Goal: Task Accomplishment & Management: Use online tool/utility

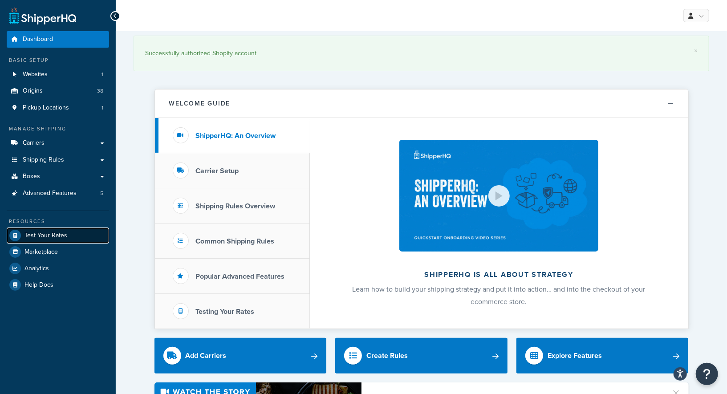
click at [39, 233] on span "Test Your Rates" at bounding box center [45, 236] width 43 height 8
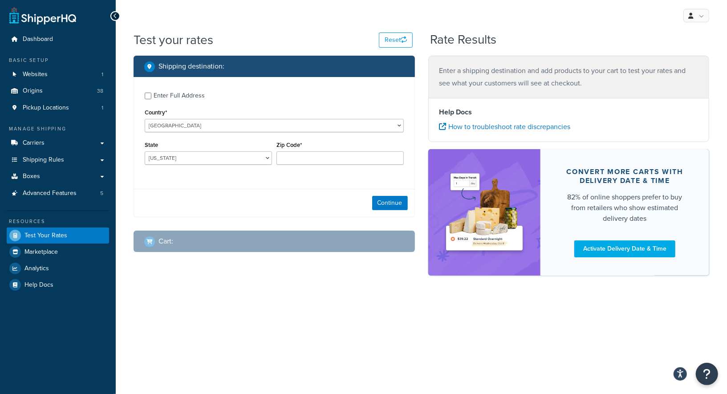
click at [157, 91] on div "Enter Full Address" at bounding box center [179, 96] width 51 height 12
click at [151, 93] on input "Enter Full Address" at bounding box center [148, 96] width 7 height 7
checkbox input "true"
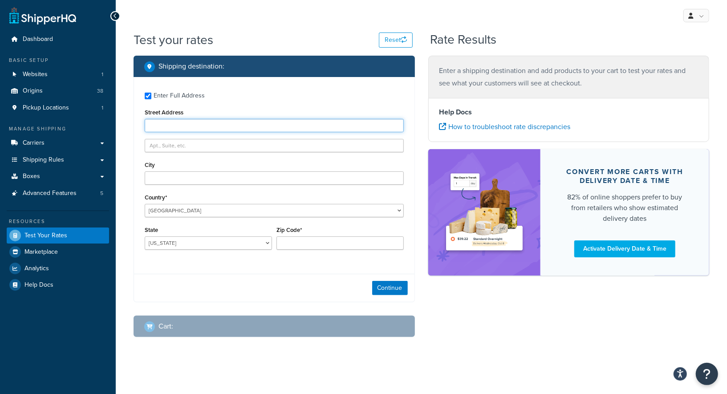
click at [182, 131] on input "Street Address" at bounding box center [274, 125] width 259 height 13
paste input "[STREET_ADDRESS]"
type input "[STREET_ADDRESS]"
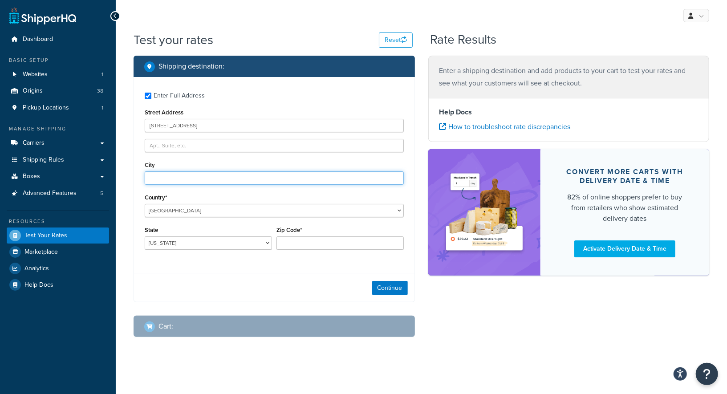
click at [177, 176] on input "City" at bounding box center [274, 177] width 259 height 13
type input "Big Sur"
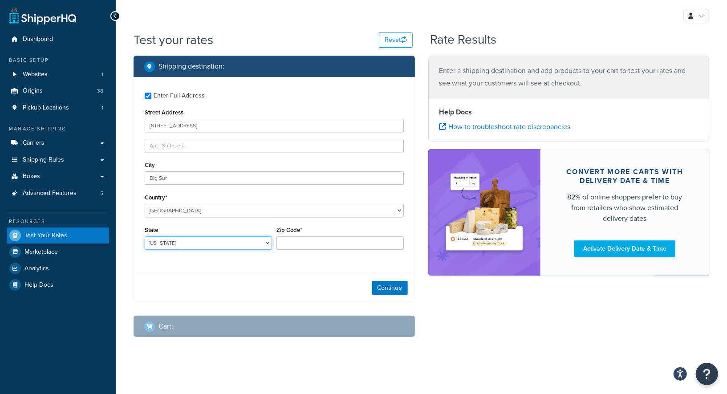
select select "CA"
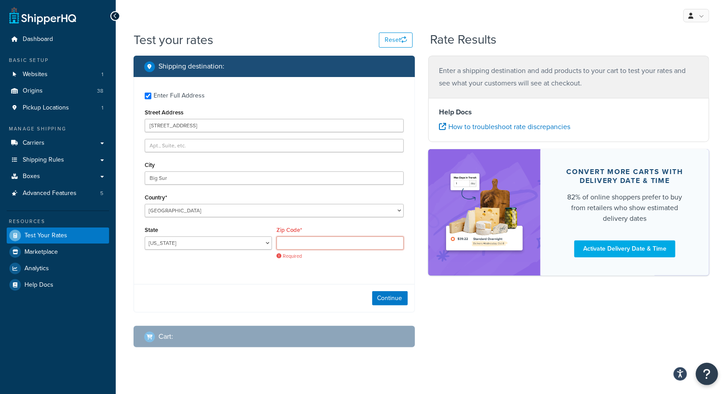
paste input "93920"
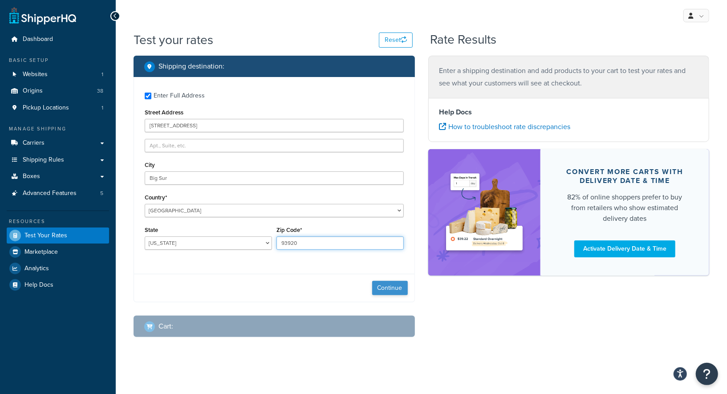
type input "93920"
click at [388, 286] on button "Continue" at bounding box center [390, 288] width 36 height 14
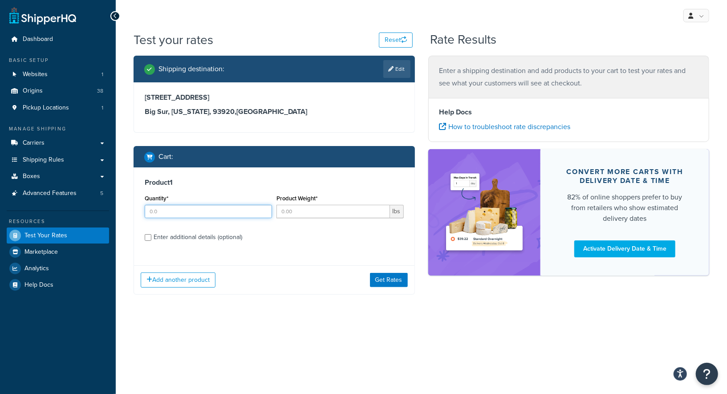
click at [218, 208] on input "Quantity*" at bounding box center [208, 211] width 127 height 13
type input "1"
click at [303, 211] on input "Product Weight*" at bounding box center [334, 211] width 114 height 13
type input "3"
click at [145, 235] on input "Enter additional details (optional)" at bounding box center [148, 237] width 7 height 7
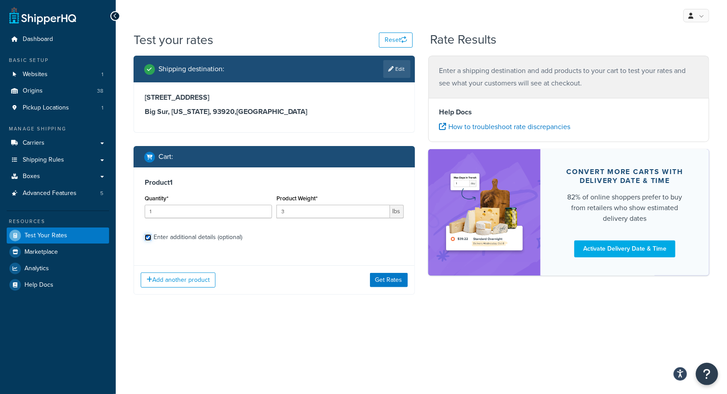
checkbox input "true"
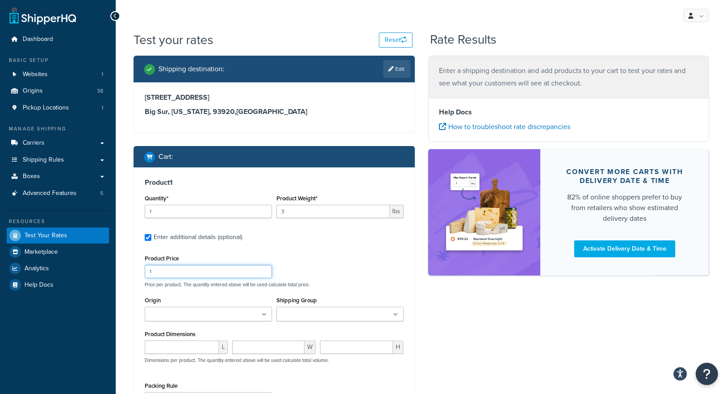
click at [213, 274] on input "1" at bounding box center [208, 271] width 127 height 13
drag, startPoint x: 163, startPoint y: 268, endPoint x: 131, endPoint y: 269, distance: 32.5
click at [131, 269] on div "Shipping destination : Edit [STREET_ADDRESS][US_STATE] Cart : Product 1 Quantit…" at bounding box center [274, 280] width 295 height 449
type input "27.99"
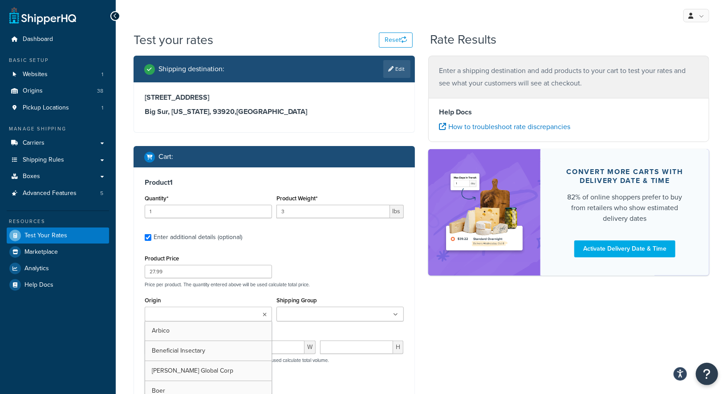
click at [180, 312] on input "Origin" at bounding box center [186, 315] width 79 height 10
type input "o"
type input "pv"
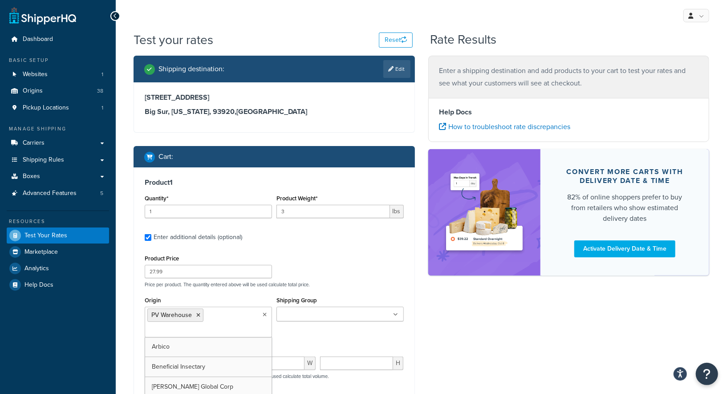
click at [288, 317] on input "Shipping Group" at bounding box center [318, 315] width 79 height 10
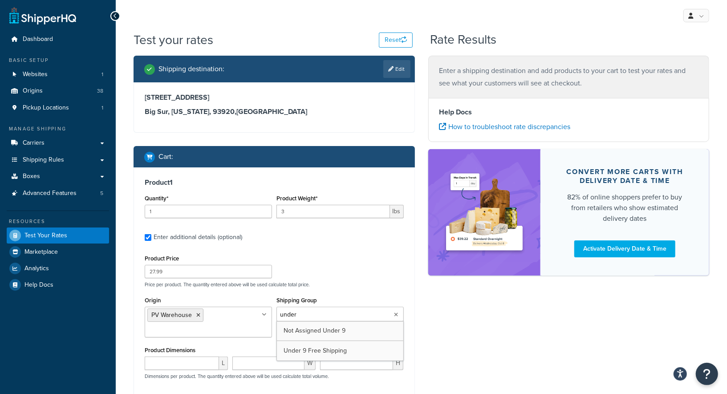
type input "under"
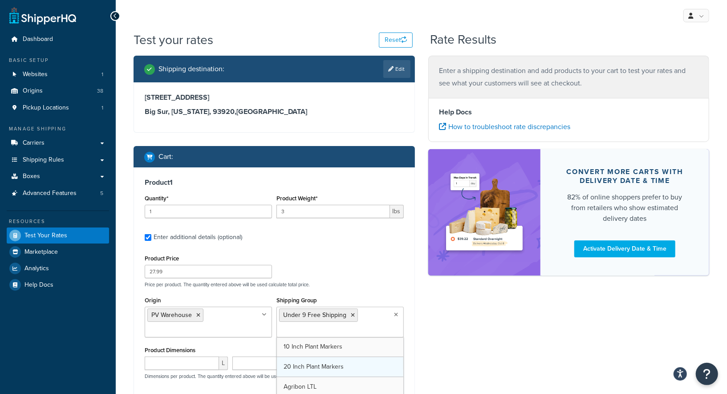
click at [365, 261] on div "Product Price 27.99 Price per product. The quantity entered above will be used …" at bounding box center [275, 270] width 264 height 35
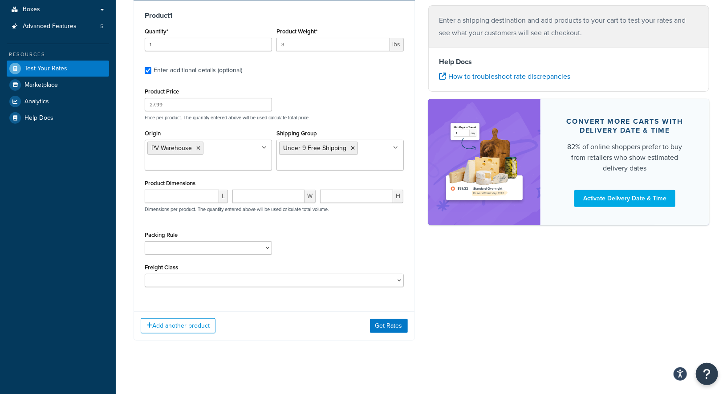
scroll to position [170, 0]
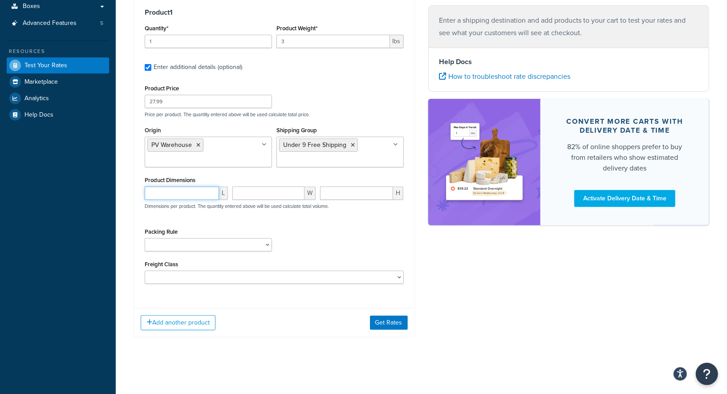
click at [175, 192] on input "number" at bounding box center [182, 193] width 74 height 13
type input "9.125"
click at [238, 187] on input "number" at bounding box center [269, 193] width 72 height 13
type input "3.125"
click at [340, 191] on input "number" at bounding box center [356, 193] width 73 height 13
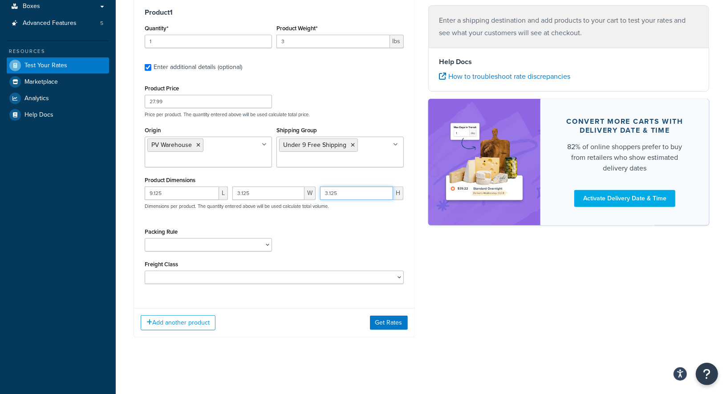
type input "3.125"
click at [352, 247] on div "Packing Rule 1 Gallon 10 Inch Plant Markers 20 Inch Plant Markers AHS 4 claw GO…" at bounding box center [275, 242] width 264 height 33
click at [383, 320] on button "Get Rates" at bounding box center [389, 323] width 38 height 14
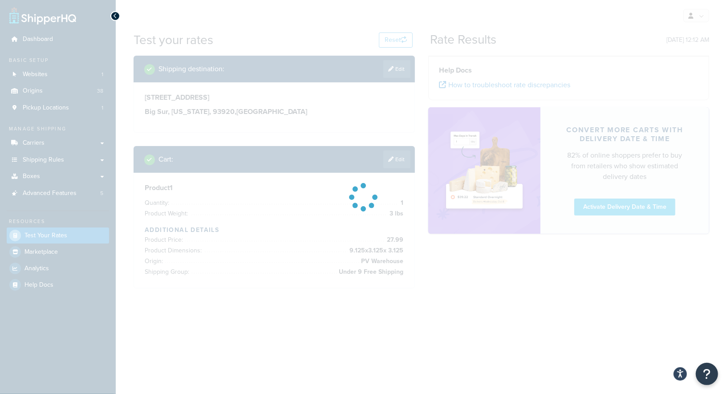
scroll to position [0, 0]
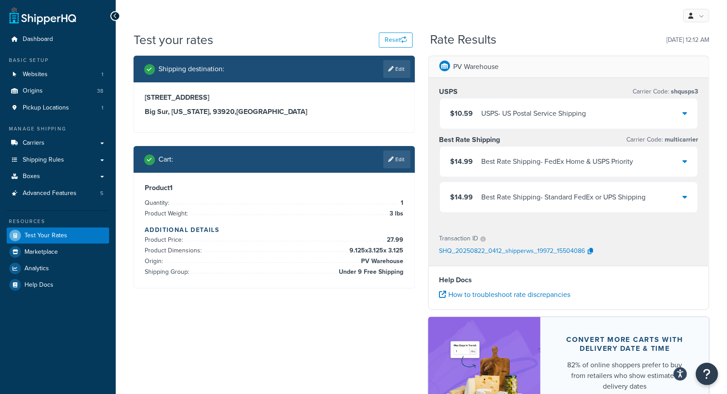
click at [534, 120] on div "$10.59 USPS - US Postal Service Shipping" at bounding box center [569, 113] width 258 height 30
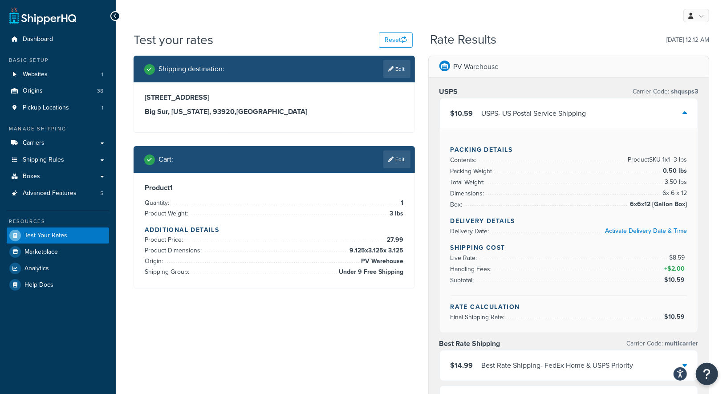
click at [534, 120] on div "$10.59 USPS - US Postal Service Shipping" at bounding box center [569, 113] width 258 height 30
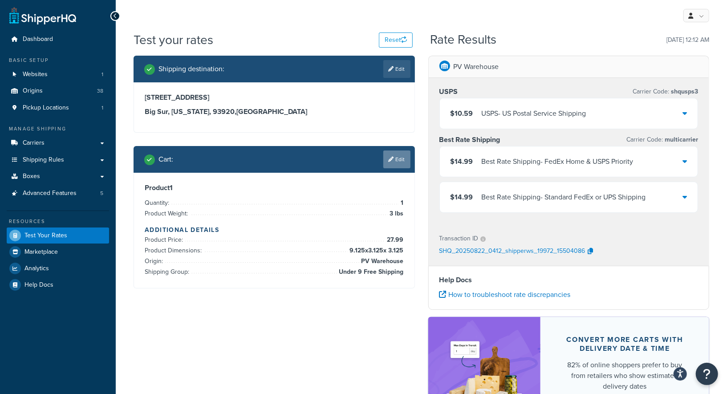
click at [400, 159] on link "Edit" at bounding box center [397, 160] width 27 height 18
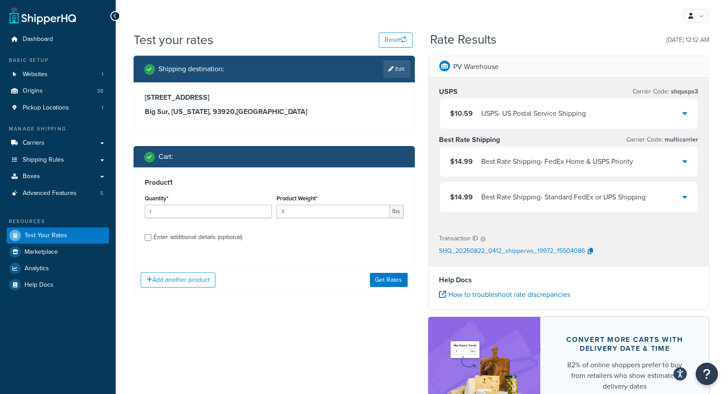
click at [152, 236] on div "Enter additional details (optional)" at bounding box center [274, 236] width 259 height 14
click at [148, 238] on input "Enter additional details (optional)" at bounding box center [148, 237] width 7 height 7
checkbox input "true"
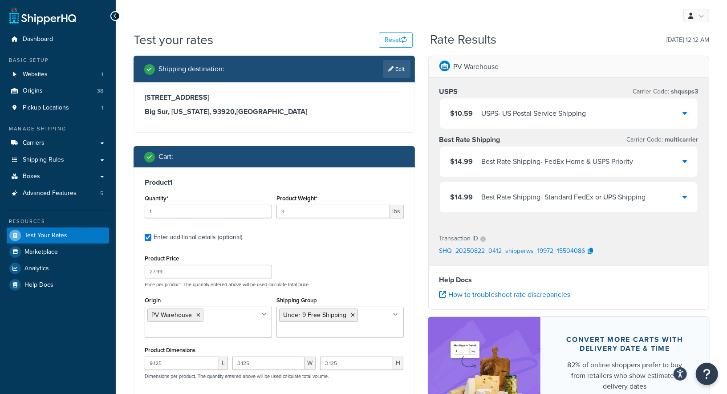
click at [192, 293] on div "Product Price 27.99 Price per product. The quantity entered above will be used …" at bounding box center [274, 354] width 259 height 202
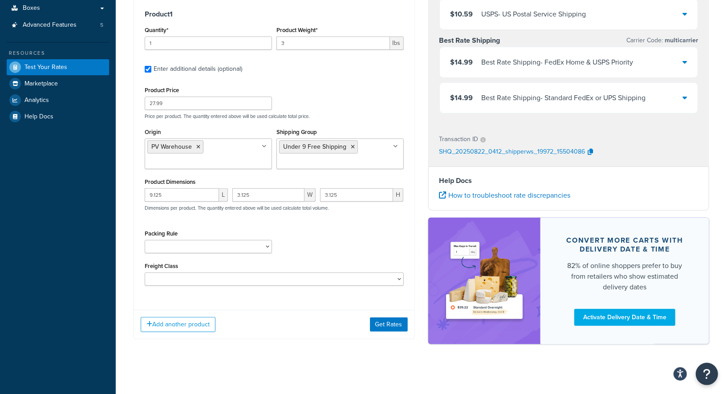
scroll to position [170, 0]
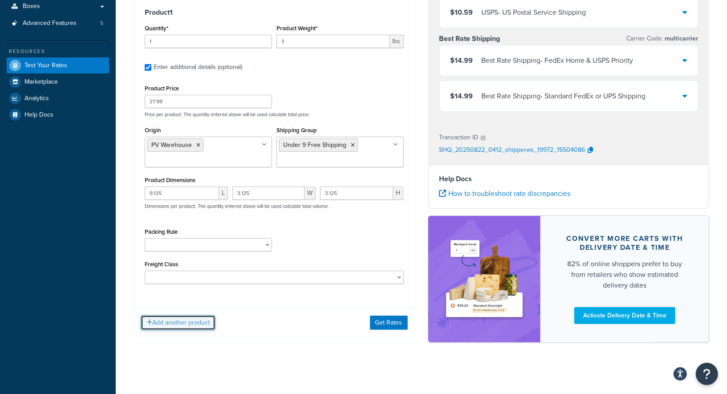
click at [194, 325] on button "Add another product" at bounding box center [178, 322] width 75 height 15
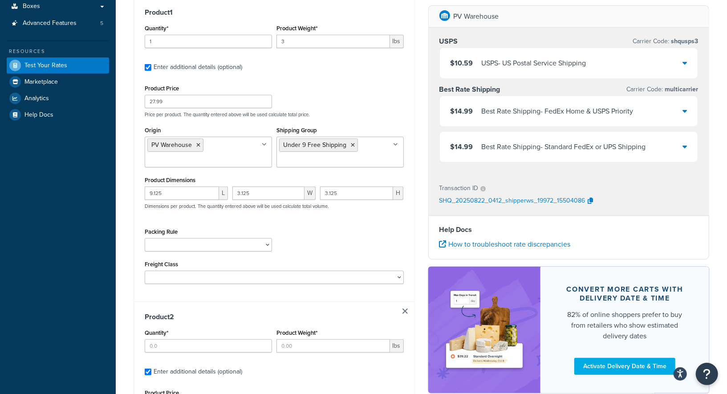
click at [131, 305] on div "Shipping destination : Edit [STREET_ADDRESS][US_STATE] Cart : Product 1 Quantit…" at bounding box center [274, 263] width 295 height 754
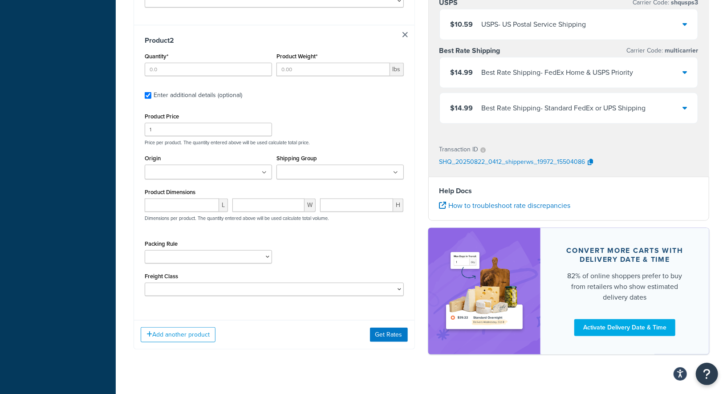
scroll to position [448, 0]
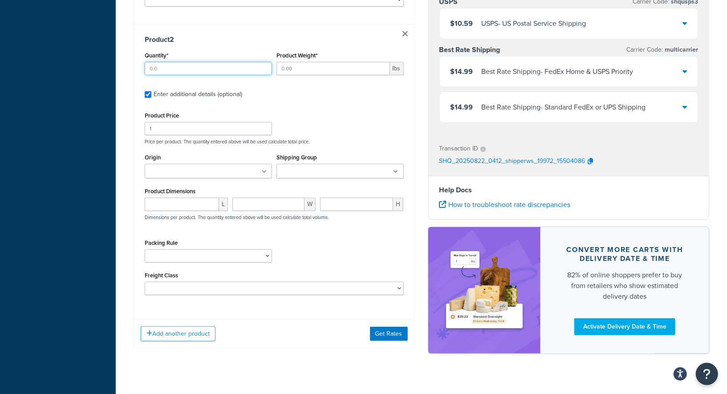
click at [187, 68] on input "Quantity*" at bounding box center [208, 68] width 127 height 13
type input "1"
click at [296, 74] on input "Product Weight*" at bounding box center [334, 68] width 114 height 13
type input "3"
drag, startPoint x: 181, startPoint y: 124, endPoint x: 119, endPoint y: 128, distance: 62.0
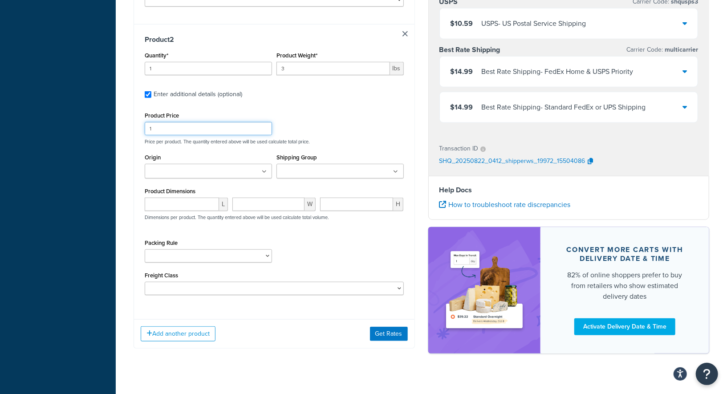
paste input "9.99"
type input "9.99"
click at [214, 171] on ul at bounding box center [208, 171] width 127 height 15
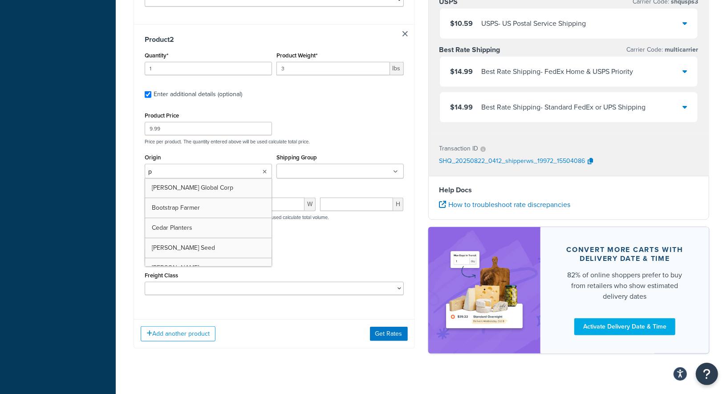
type input "pv"
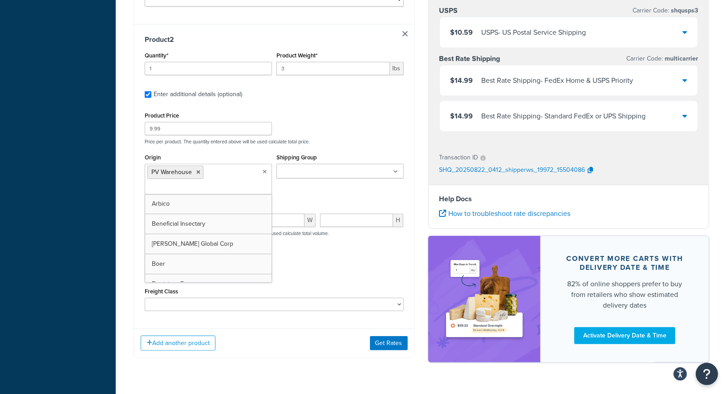
click at [304, 165] on ul at bounding box center [340, 171] width 127 height 15
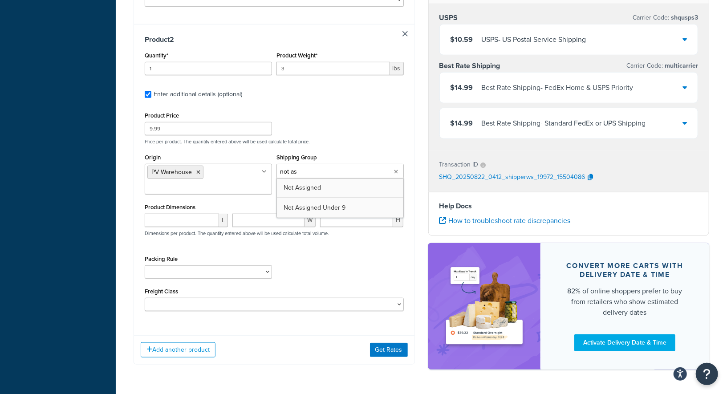
type input "not ass"
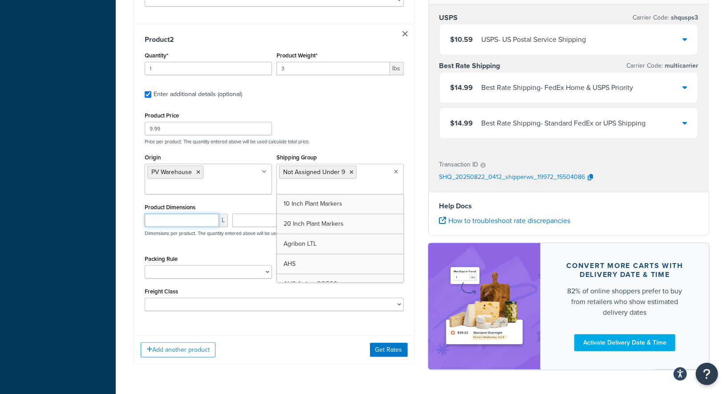
click at [195, 224] on input "number" at bounding box center [182, 220] width 74 height 13
type input "7.5"
click at [255, 229] on div "W" at bounding box center [274, 224] width 88 height 20
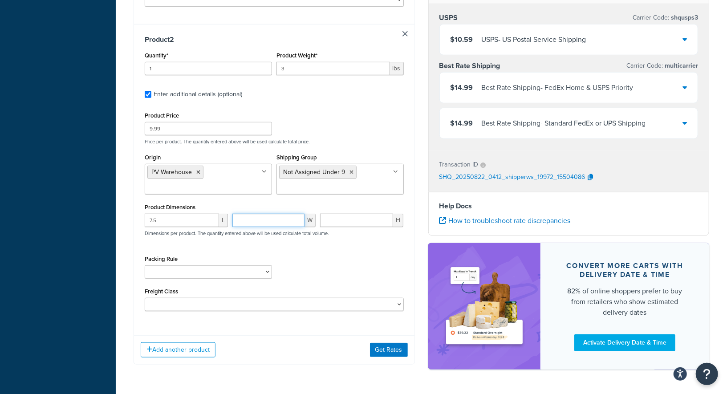
click at [257, 220] on input "number" at bounding box center [269, 220] width 72 height 13
type input "5"
click at [342, 221] on input "number" at bounding box center [356, 220] width 73 height 13
type input "5"
click at [388, 349] on button "Get Rates" at bounding box center [389, 350] width 38 height 14
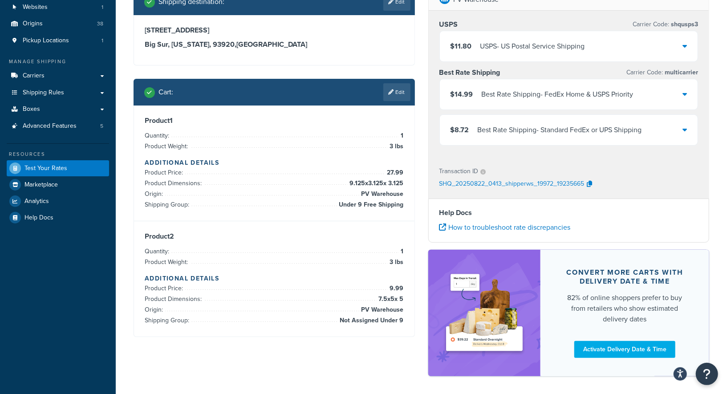
scroll to position [100, 0]
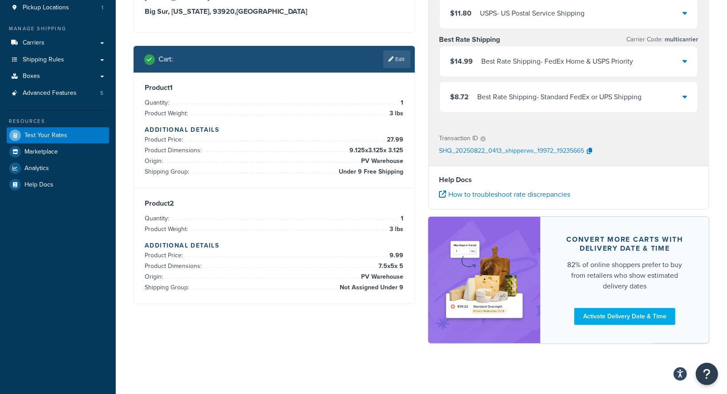
click at [526, 11] on div "USPS - US Postal Service Shipping" at bounding box center [533, 13] width 105 height 12
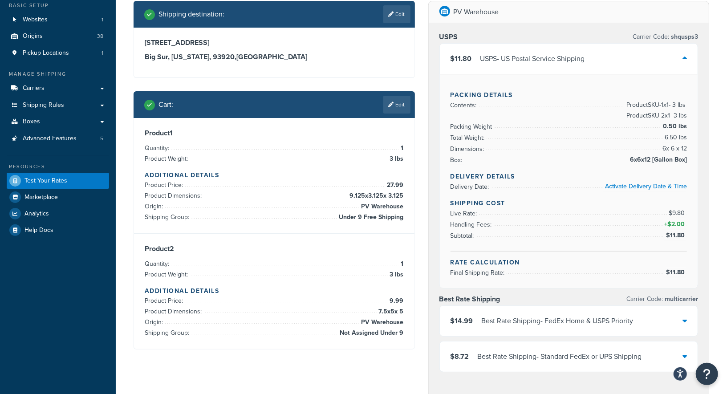
scroll to position [75, 0]
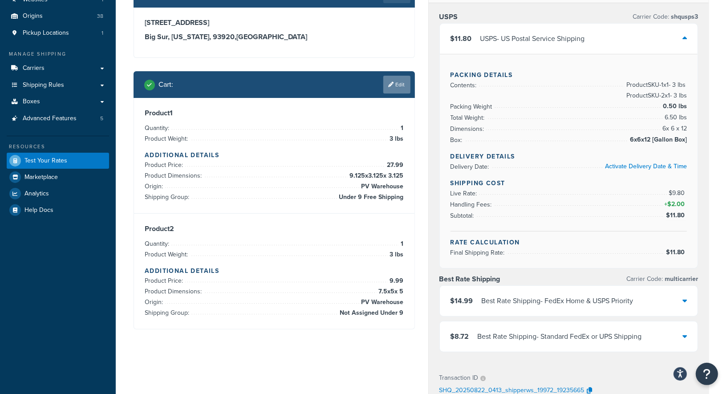
click at [394, 79] on link "Edit" at bounding box center [397, 85] width 27 height 18
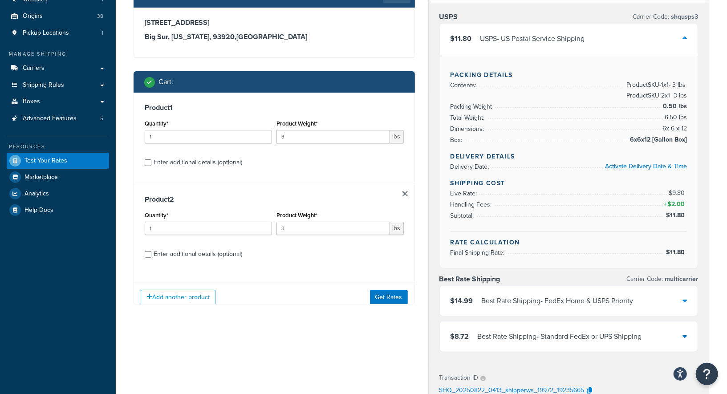
click at [412, 113] on div "Product 1 Quantity* 1 Product Weight* 3 lbs Enter additional details (optional)" at bounding box center [274, 138] width 281 height 91
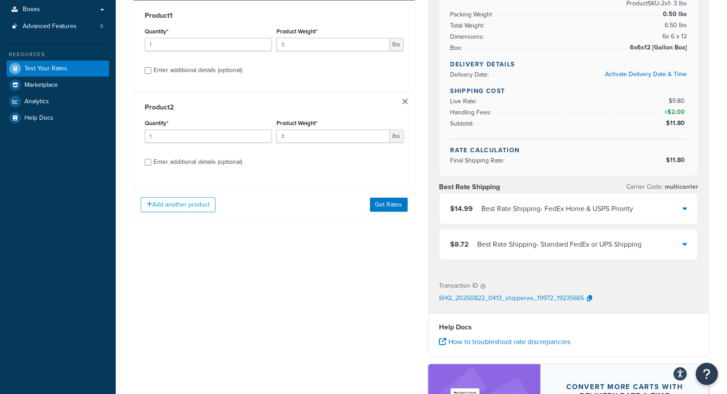
scroll to position [174, 0]
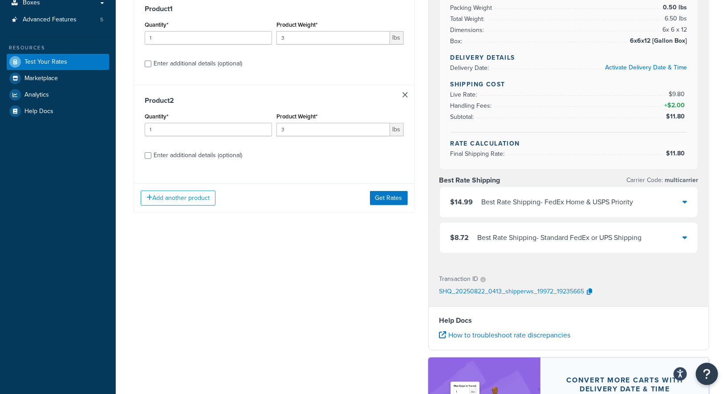
click at [164, 69] on div "Enter additional details (optional)" at bounding box center [198, 63] width 89 height 12
click at [151, 67] on input "Enter additional details (optional)" at bounding box center [148, 64] width 7 height 7
checkbox input "true"
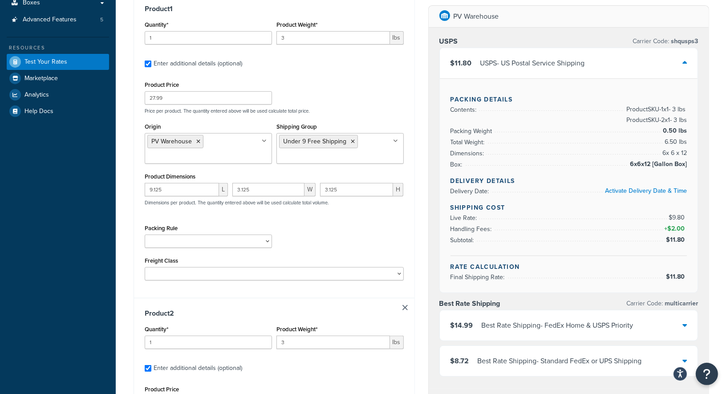
click at [282, 76] on div "Product 1 Quantity* 1 Product Weight* 3 lbs Enter additional details (optional)…" at bounding box center [274, 146] width 281 height 304
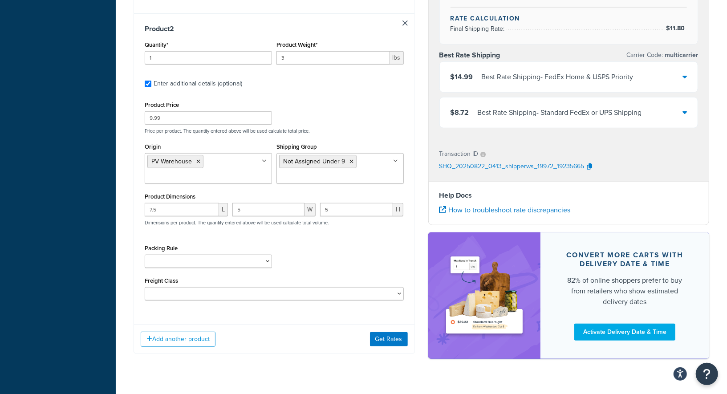
scroll to position [475, 0]
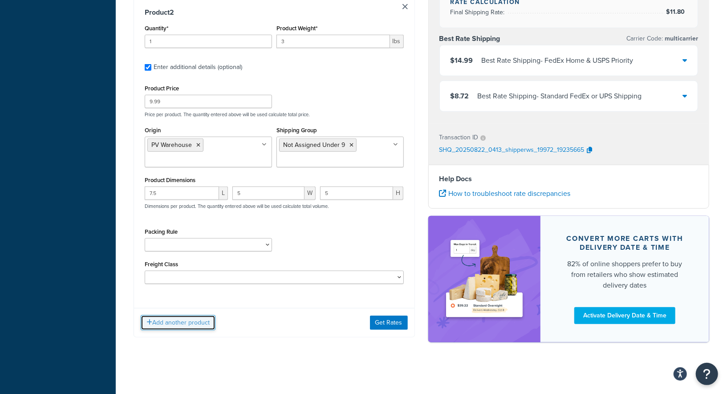
click at [185, 325] on button "Add another product" at bounding box center [178, 322] width 75 height 15
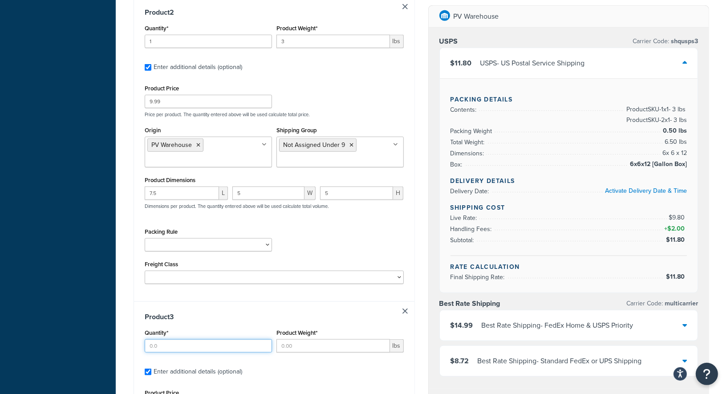
click at [198, 344] on input "Quantity*" at bounding box center [208, 345] width 127 height 13
type input "2"
click at [306, 352] on input "Product Weight*" at bounding box center [334, 345] width 114 height 13
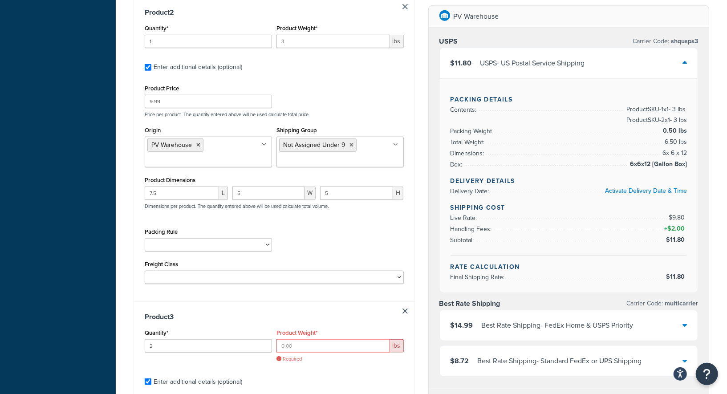
click at [338, 239] on div "Packing Rule 1 Gallon 10 Inch Plant Markers 20 Inch Plant Markers AHS 4 claw GO…" at bounding box center [275, 242] width 264 height 33
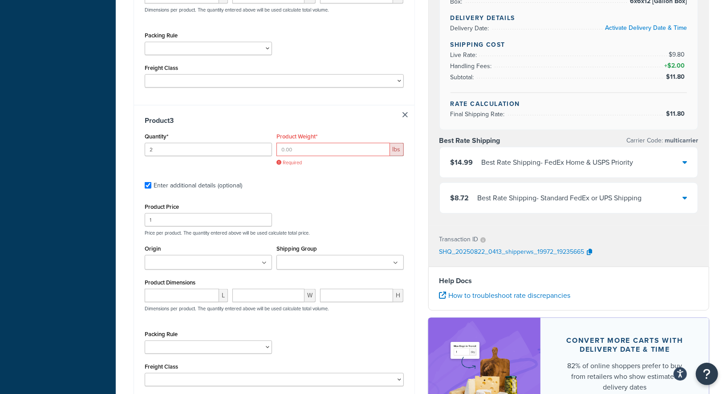
scroll to position [673, 0]
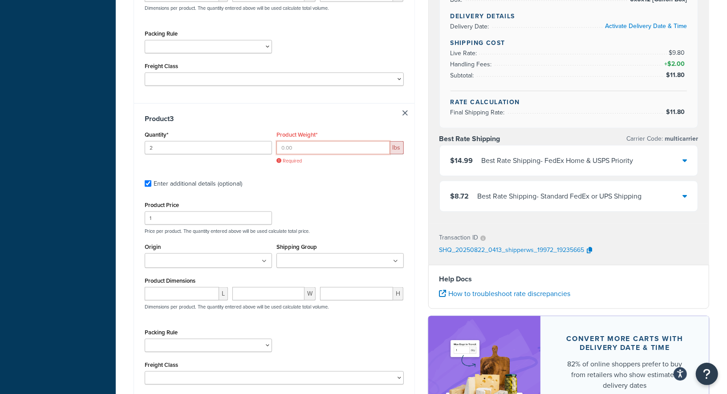
click at [302, 147] on input "Product Weight*" at bounding box center [334, 147] width 114 height 13
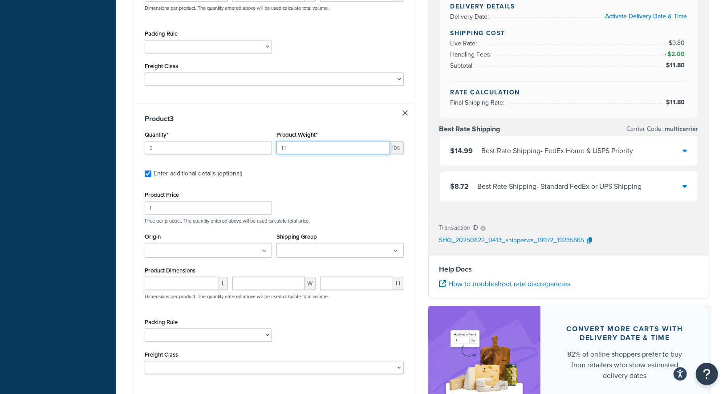
type input "1.1"
drag, startPoint x: 202, startPoint y: 208, endPoint x: 128, endPoint y: 204, distance: 73.6
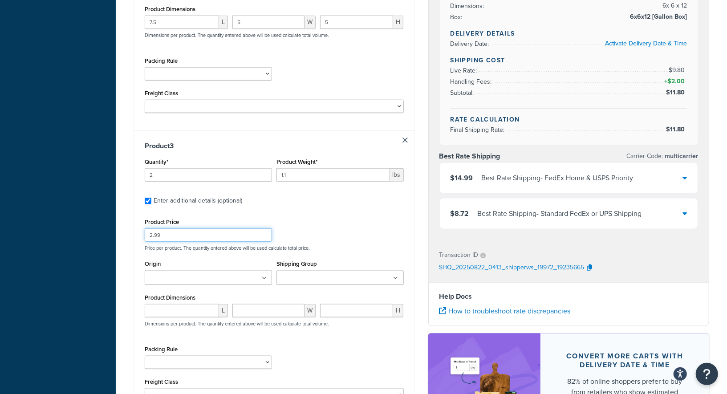
type input "2.99"
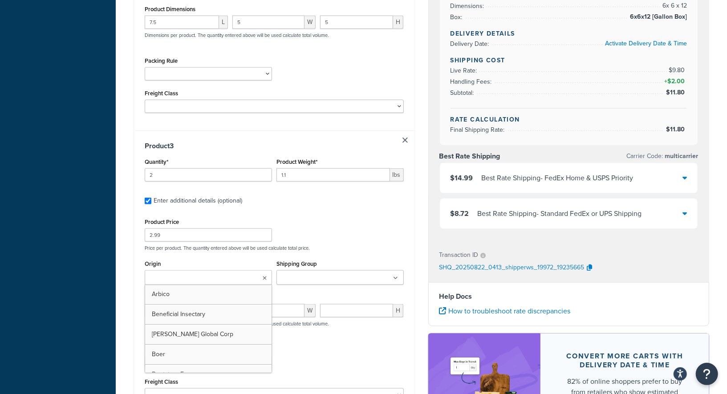
click at [195, 274] on input "Origin" at bounding box center [186, 278] width 79 height 10
type input "pv"
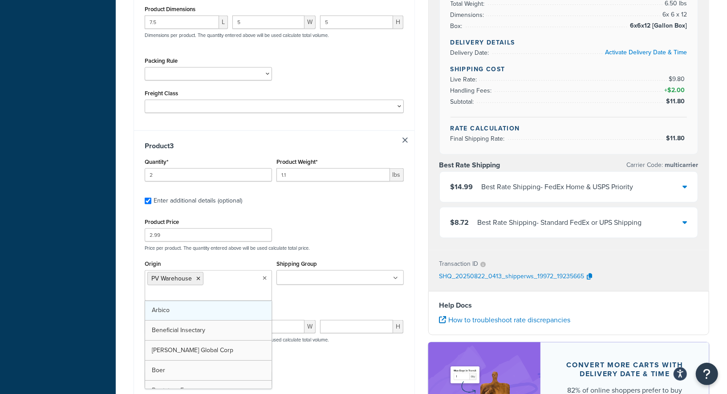
click at [331, 270] on div "Shipping Group 10 Inch Plant Markers 20 Inch Plant Markers Agribon LTL AHS AHS …" at bounding box center [340, 271] width 127 height 27
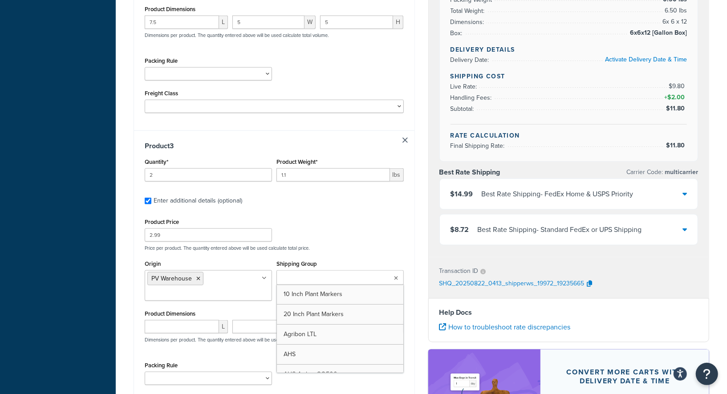
click at [327, 284] on ul at bounding box center [340, 277] width 127 height 15
type input "not"
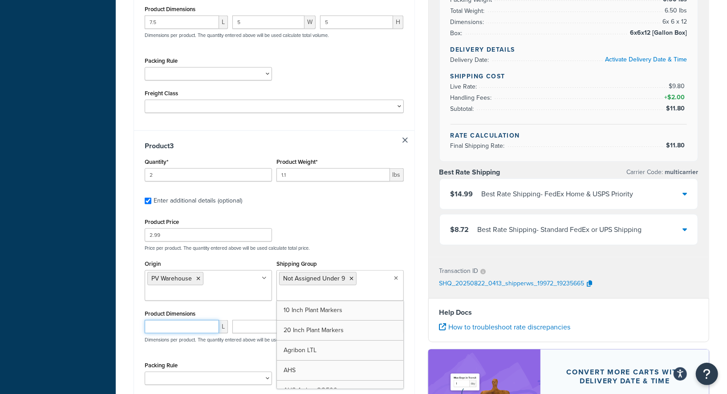
click at [198, 327] on input "number" at bounding box center [182, 326] width 74 height 13
type input "8"
click at [261, 322] on input "number" at bounding box center [269, 326] width 72 height 13
type input "6"
click at [365, 327] on input "number" at bounding box center [356, 326] width 73 height 13
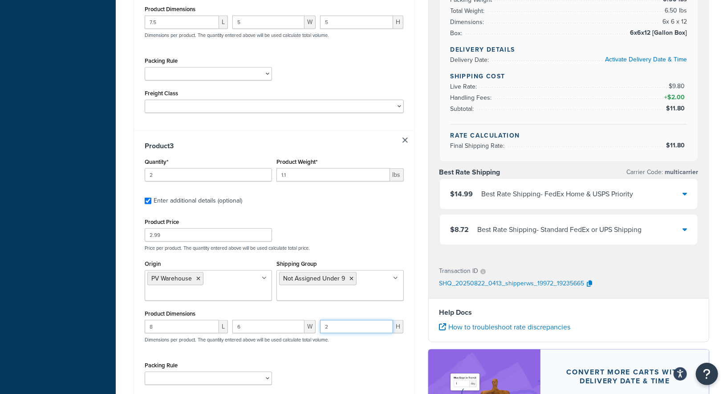
type input "2"
click at [370, 357] on div "Product Price 2.99 Price per product. The quantity entered above will be used c…" at bounding box center [274, 317] width 259 height 202
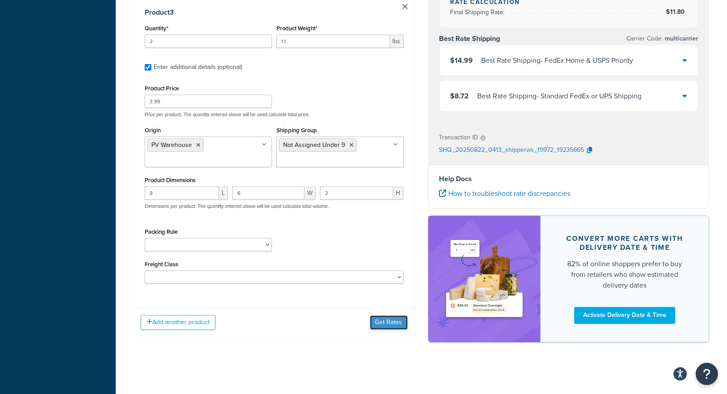
click at [391, 322] on button "Get Rates" at bounding box center [389, 323] width 38 height 14
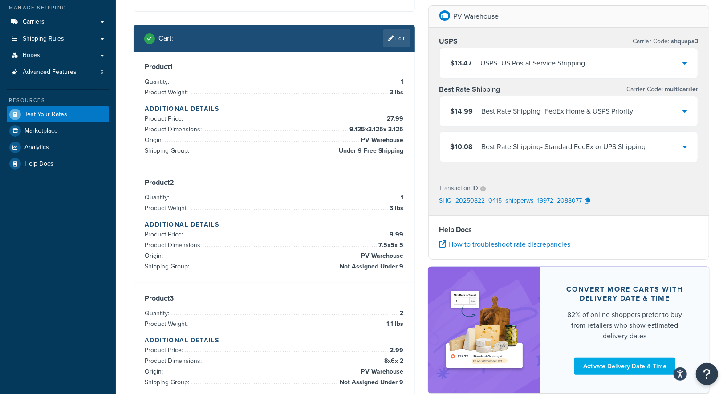
scroll to position [123, 0]
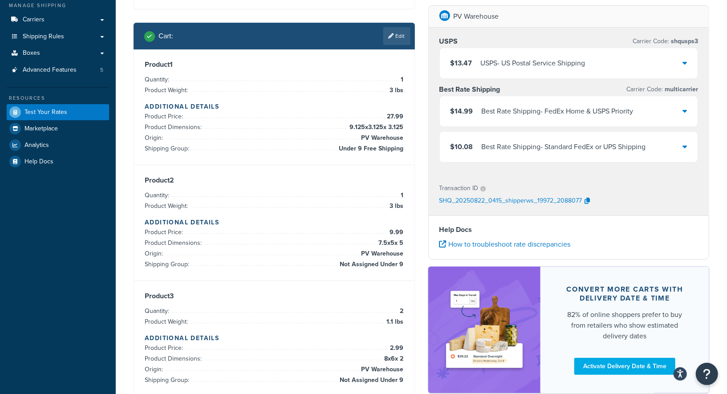
click at [532, 145] on div "Best Rate Shipping - Standard FedEx or UPS Shipping" at bounding box center [564, 147] width 164 height 12
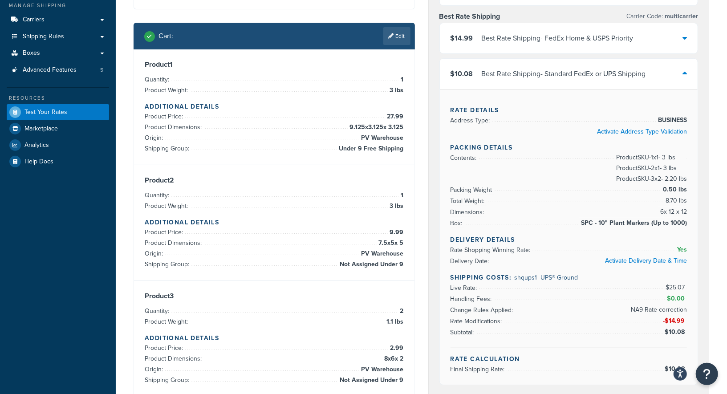
click at [694, 187] on div "Rate Details Address Type: BUSINESS Activate Address Type Validation Packing De…" at bounding box center [569, 237] width 258 height 296
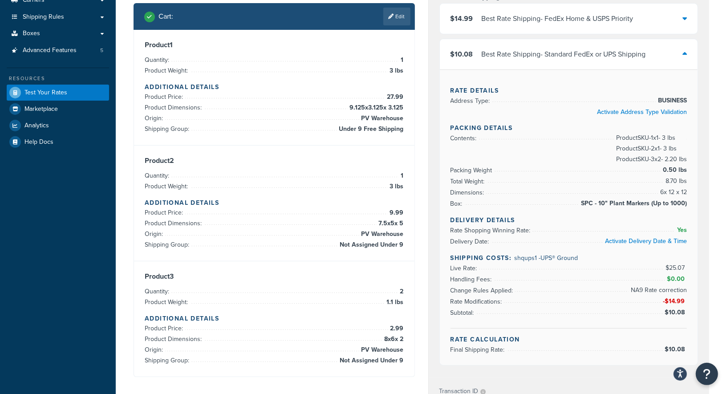
click at [423, 70] on div "PV Warehouse USPS Carrier Code: shqusps3 $13.47 USPS - US Postal Service Shippi…" at bounding box center [569, 259] width 295 height 692
